Goal: Contribute content

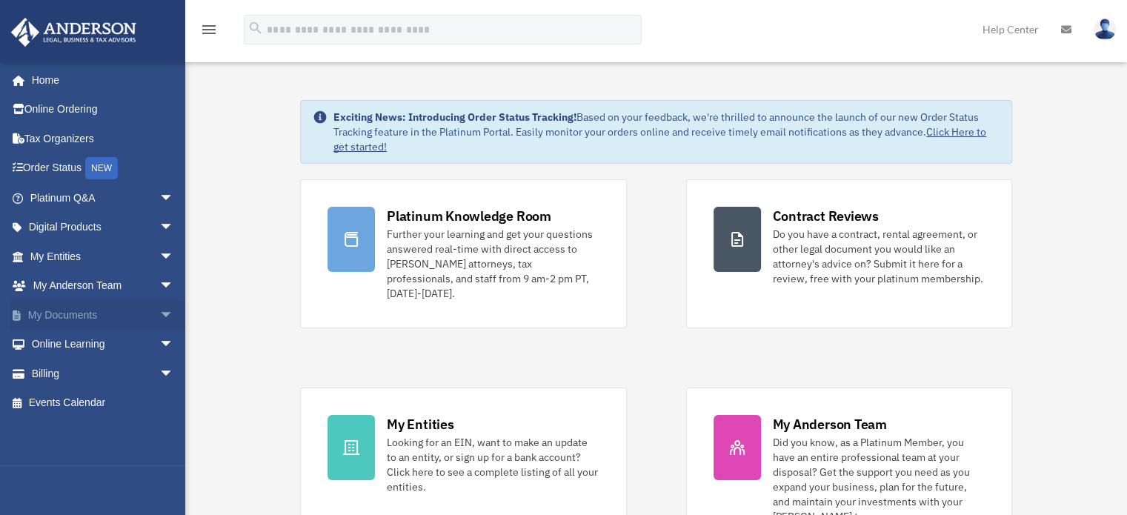
click at [159, 308] on span "arrow_drop_down" at bounding box center [174, 315] width 30 height 30
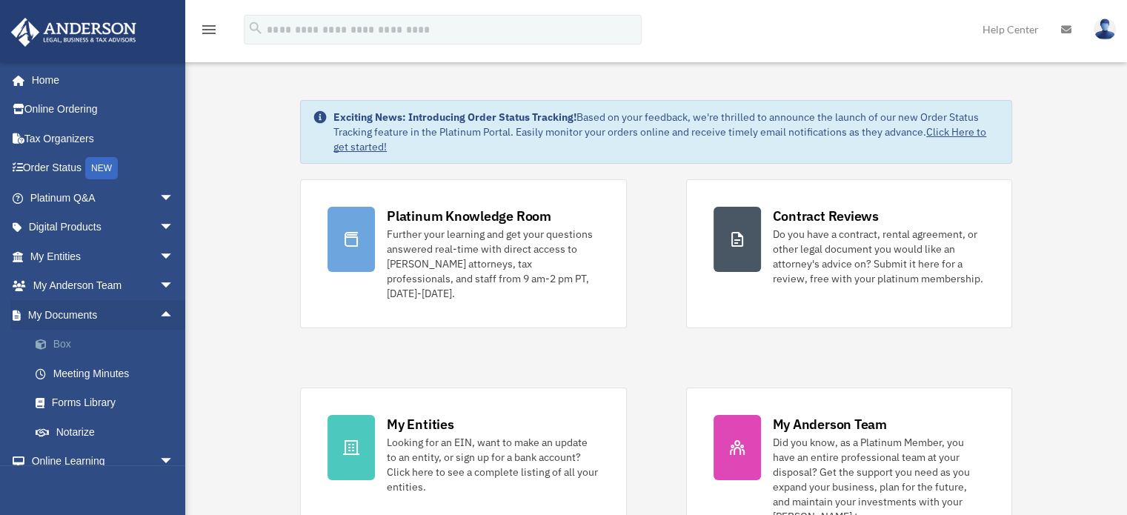
click at [80, 340] on link "Box" at bounding box center [109, 345] width 176 height 30
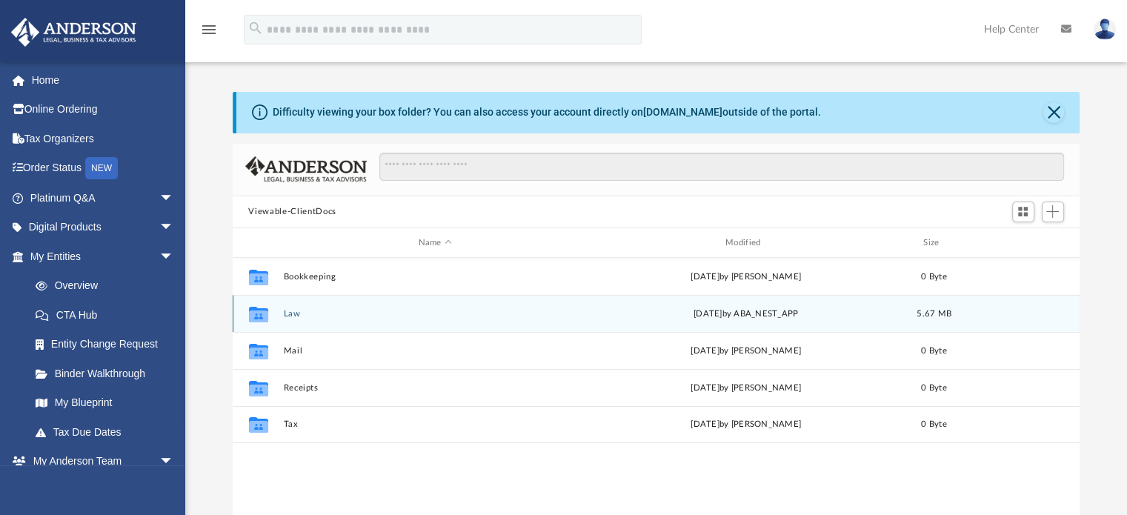
scroll to position [325, 836]
click at [492, 319] on div "Collaborated Folder Law today by ABA_NEST_APP 5.67 MB" at bounding box center [657, 313] width 848 height 37
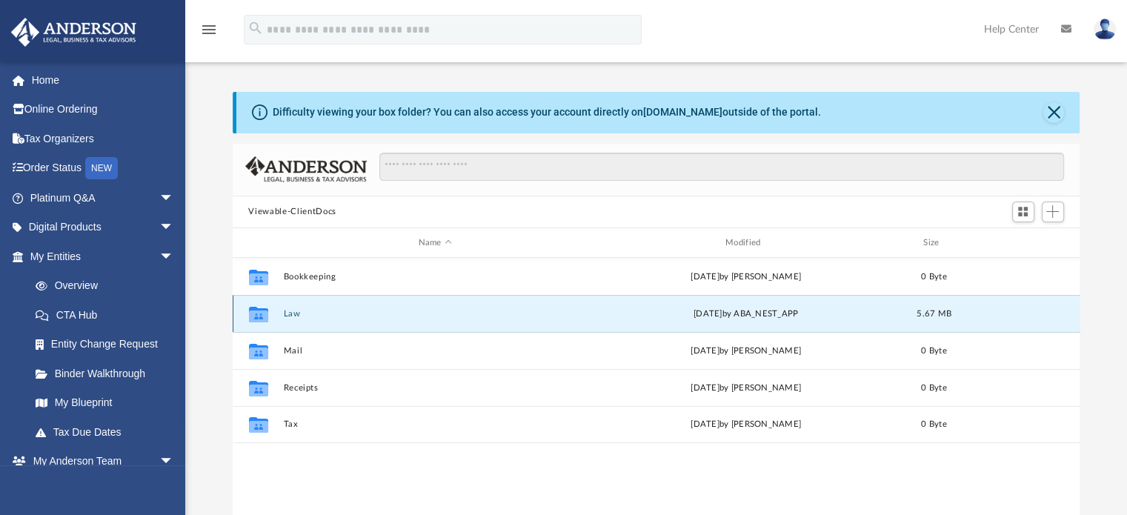
click at [492, 319] on div "Collaborated Folder Law today by ABA_NEST_APP 5.67 MB" at bounding box center [657, 313] width 848 height 37
click at [437, 310] on button "Law" at bounding box center [435, 314] width 304 height 10
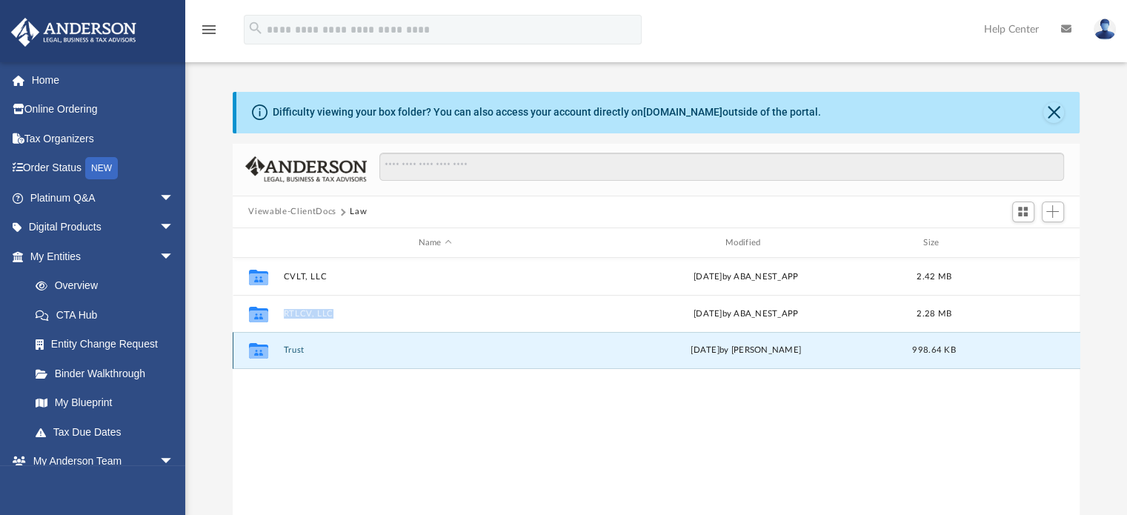
click at [484, 354] on button "Trust" at bounding box center [435, 351] width 304 height 10
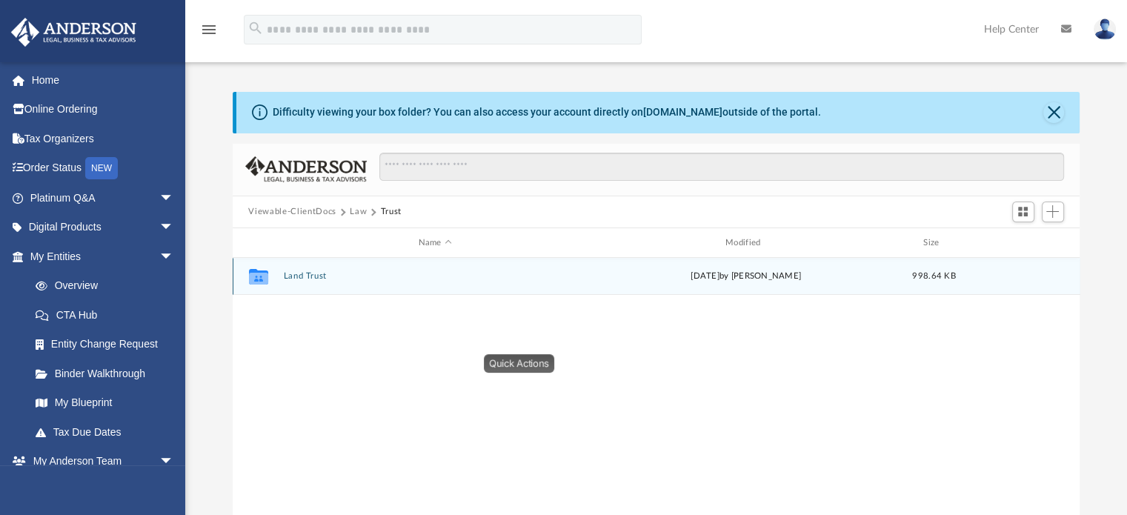
click at [467, 283] on div "Collaborated Folder Land Trust Mon Sep 15 2025 by Jacob Susalla 998.64 KB" at bounding box center [657, 276] width 848 height 37
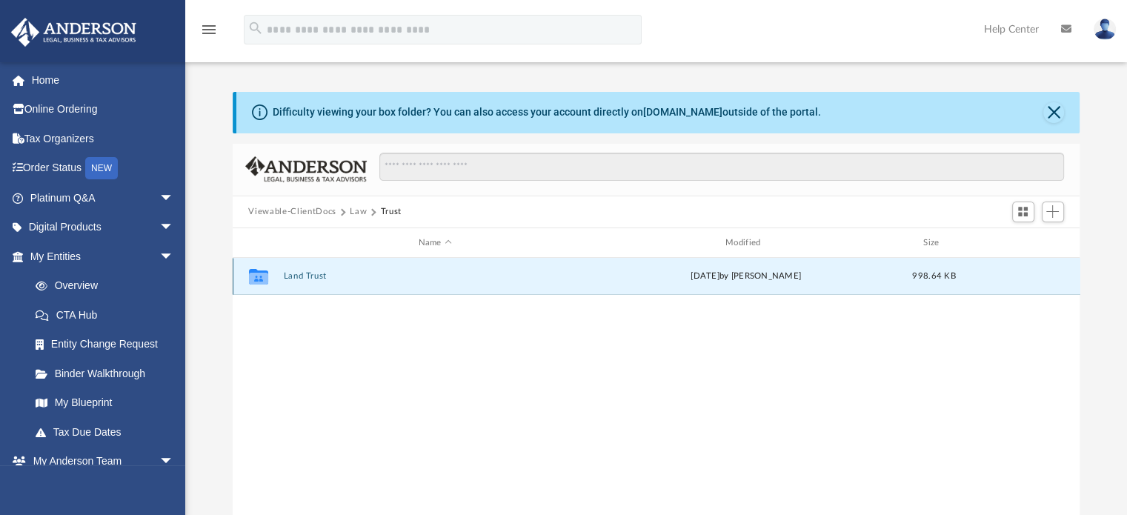
click at [319, 278] on button "Land Trust" at bounding box center [435, 277] width 304 height 10
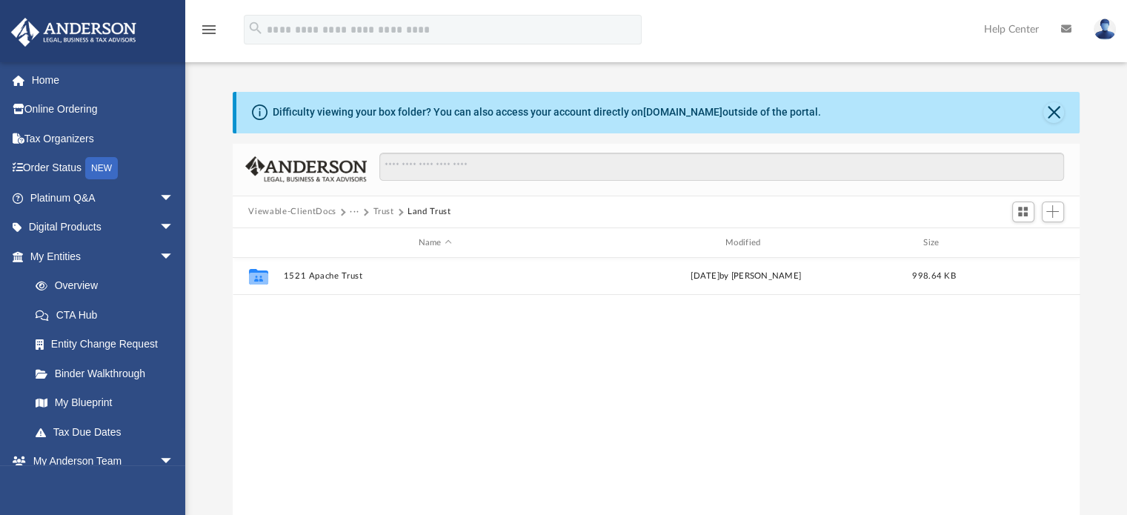
click at [323, 210] on button "Viewable-ClientDocs" at bounding box center [291, 211] width 87 height 13
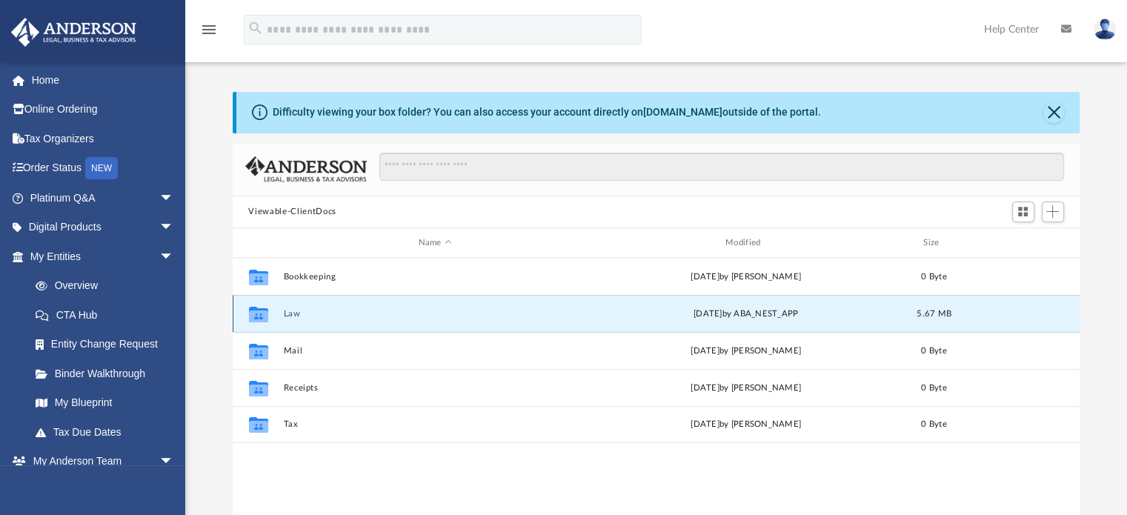
click at [393, 313] on button "Law" at bounding box center [435, 314] width 304 height 10
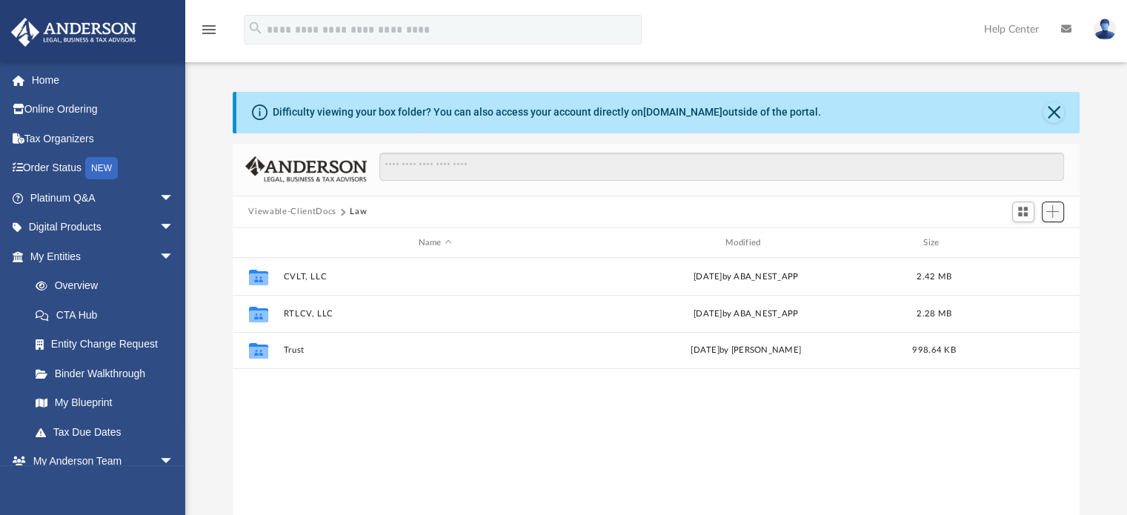
click at [1052, 210] on span "Add" at bounding box center [1052, 211] width 13 height 13
click at [1023, 239] on li "Upload" at bounding box center [1031, 241] width 47 height 16
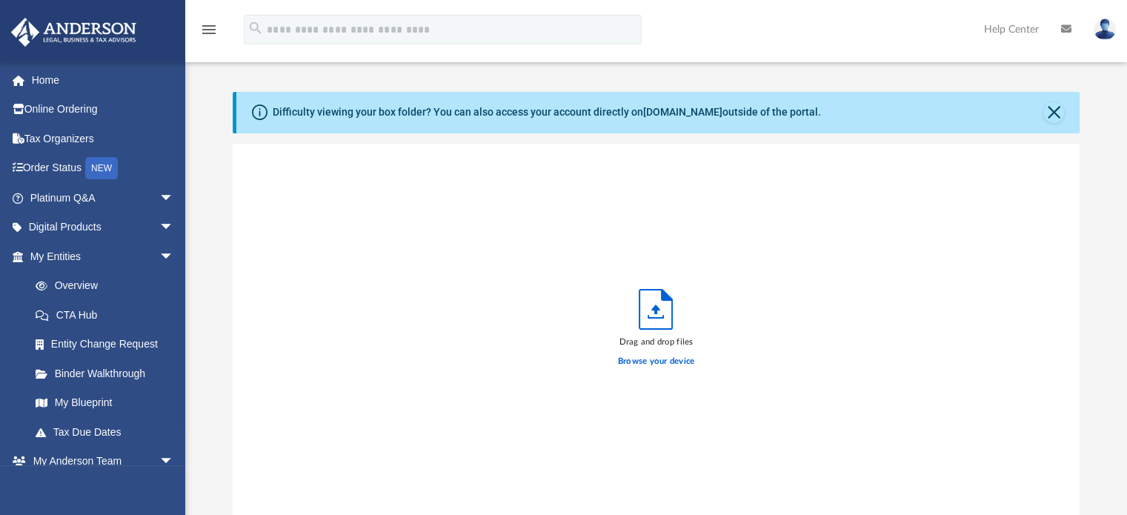
scroll to position [365, 836]
click at [676, 360] on label "Browse your device" at bounding box center [656, 361] width 77 height 13
click at [0, 0] on input "Browse your device" at bounding box center [0, 0] width 0 height 0
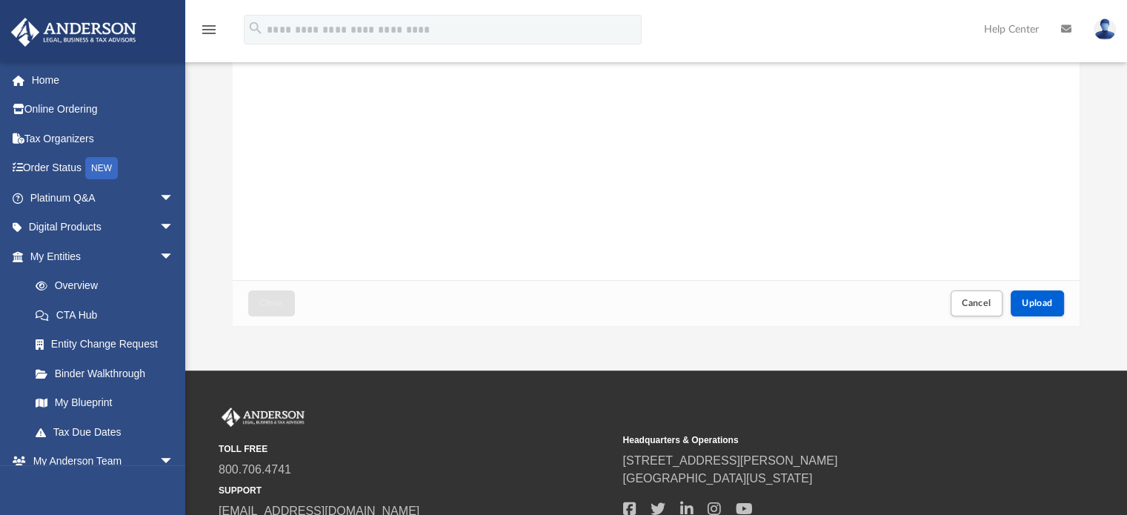
scroll to position [296, 0]
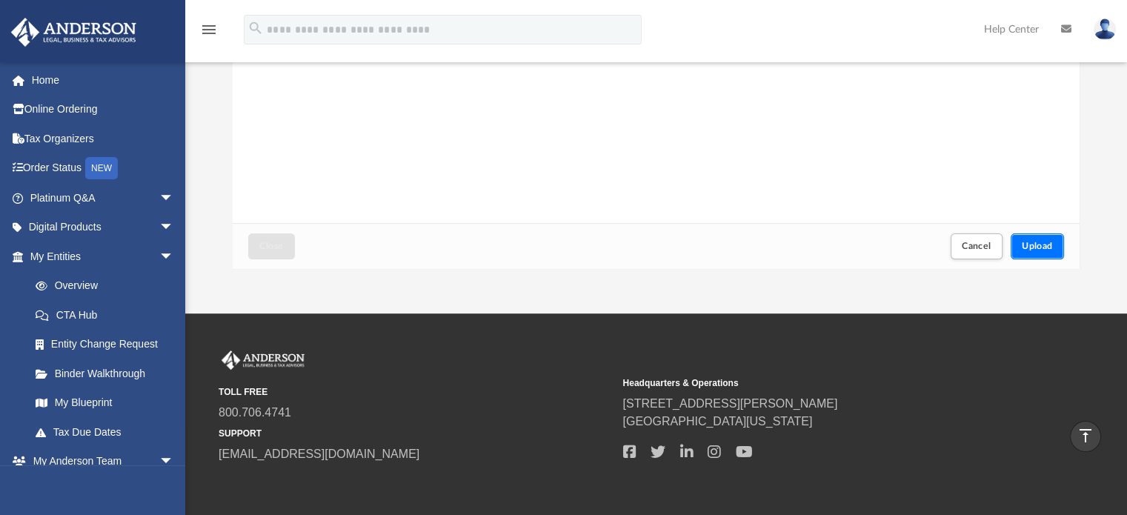
click at [1036, 238] on button "Upload" at bounding box center [1037, 246] width 53 height 26
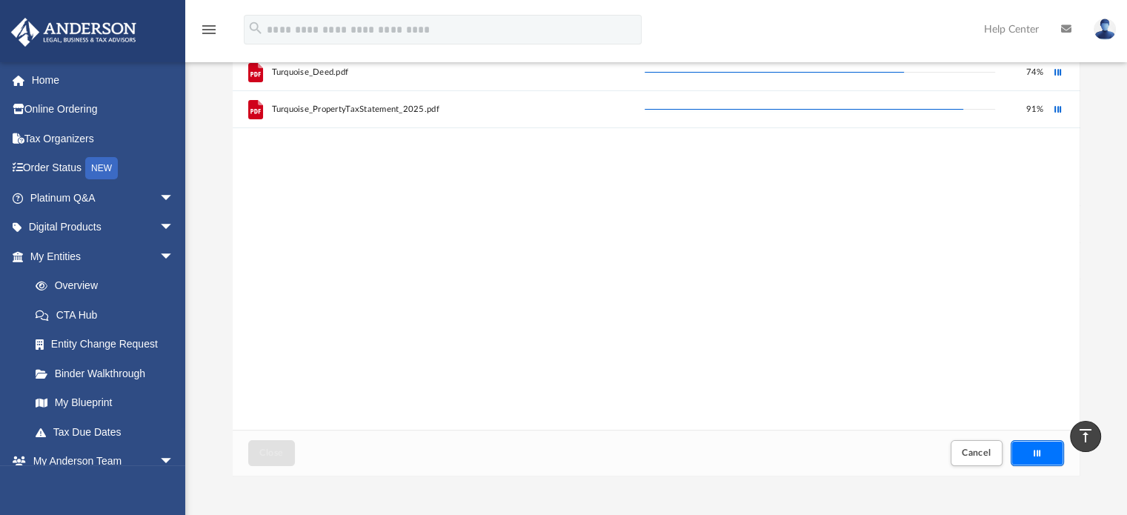
scroll to position [74, 0]
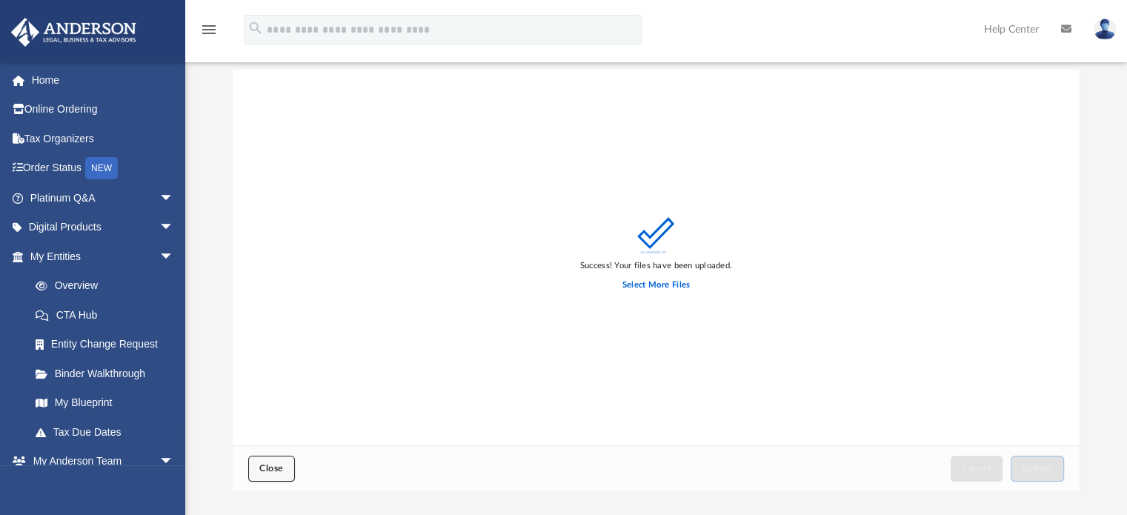
click at [273, 465] on span "Close" at bounding box center [271, 468] width 24 height 9
